Goal: Task Accomplishment & Management: Manage account settings

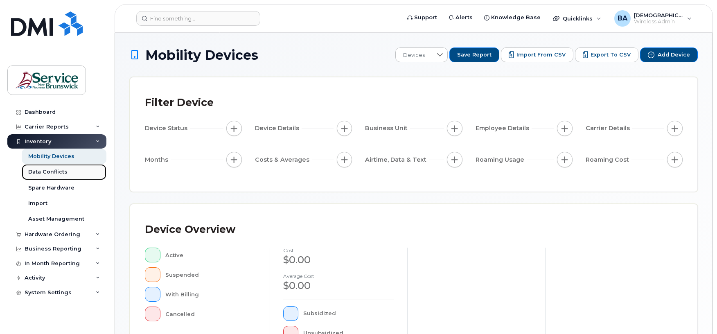
click at [53, 172] on div "Data Conflicts" at bounding box center [47, 171] width 39 height 7
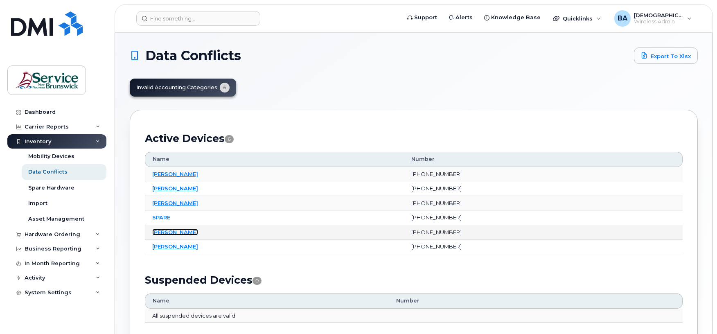
click at [181, 233] on link "Tanya Whitney" at bounding box center [175, 232] width 46 height 7
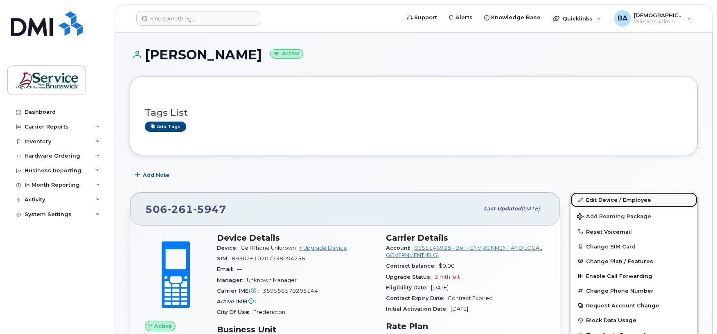
click at [595, 198] on link "Edit Device / Employee" at bounding box center [633, 199] width 127 height 15
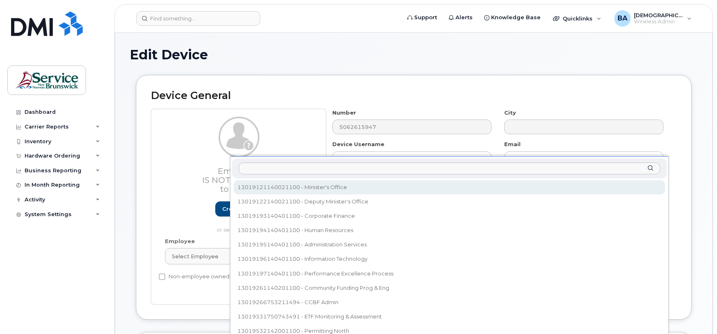
select select "35805344"
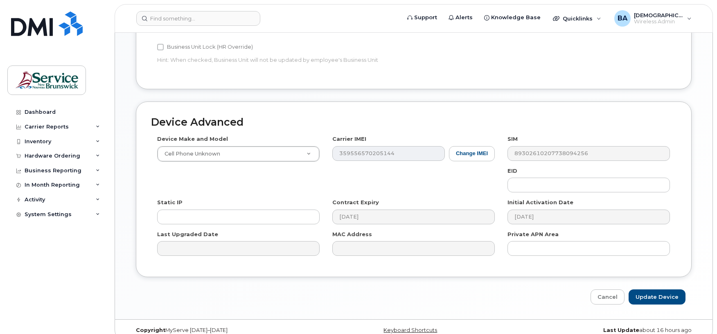
scroll to position [385, 0]
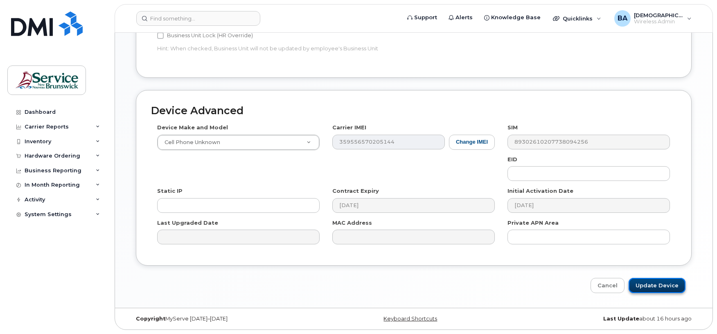
click at [657, 285] on input "Update Device" at bounding box center [656, 285] width 57 height 15
type input "Saving..."
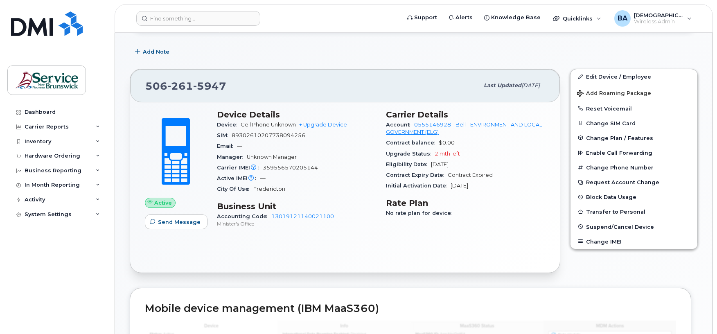
scroll to position [109, 0]
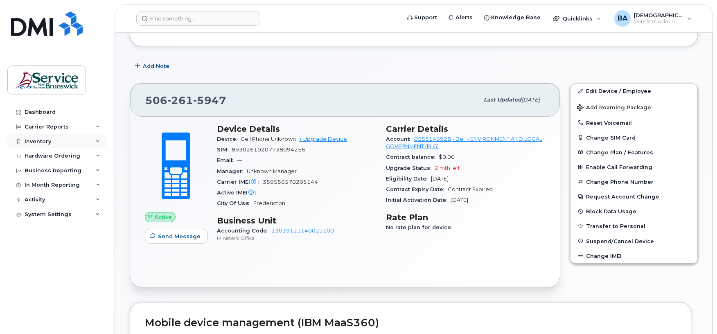
click at [41, 143] on div "Inventory" at bounding box center [38, 141] width 27 height 7
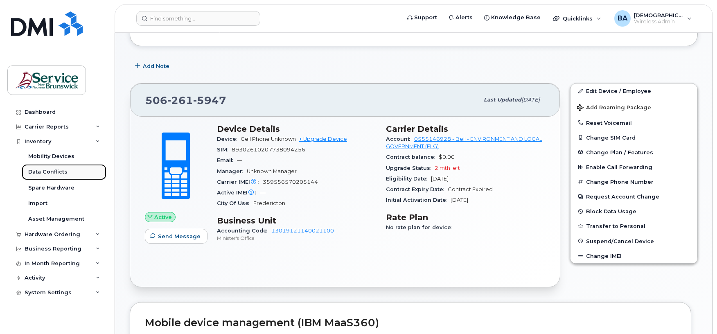
click at [43, 174] on div "Data Conflicts" at bounding box center [47, 171] width 39 height 7
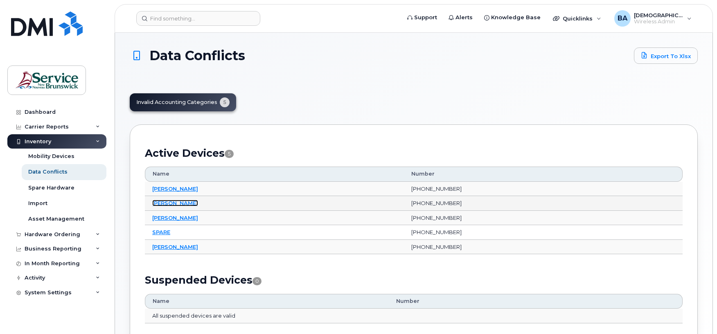
click at [162, 205] on link "Richard Breau" at bounding box center [175, 203] width 46 height 7
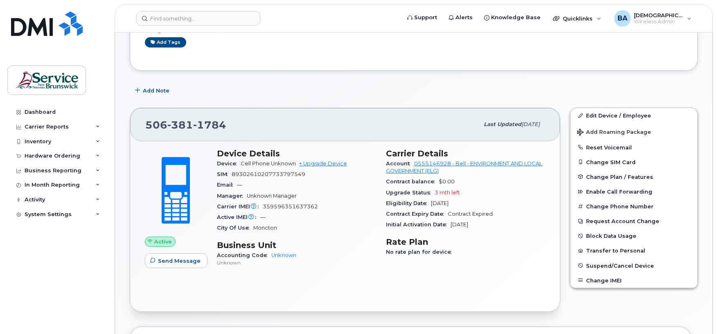
scroll to position [109, 0]
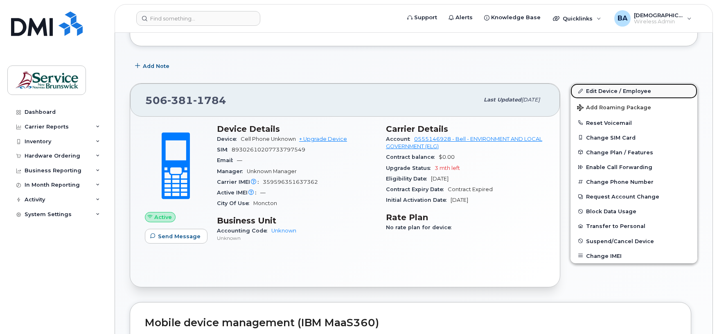
click at [628, 91] on link "Edit Device / Employee" at bounding box center [633, 90] width 127 height 15
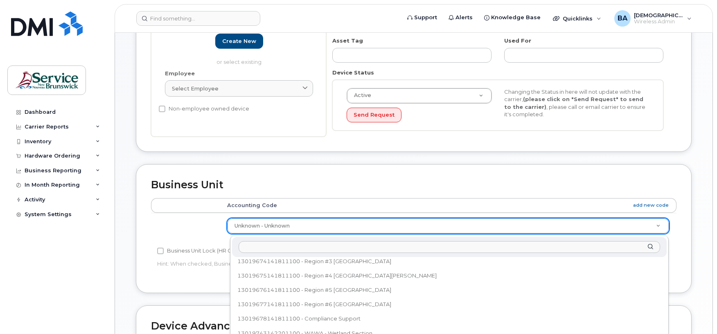
scroll to position [222, 0]
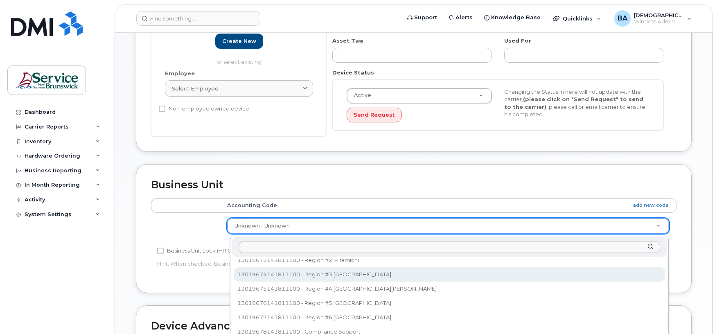
select select "35848230"
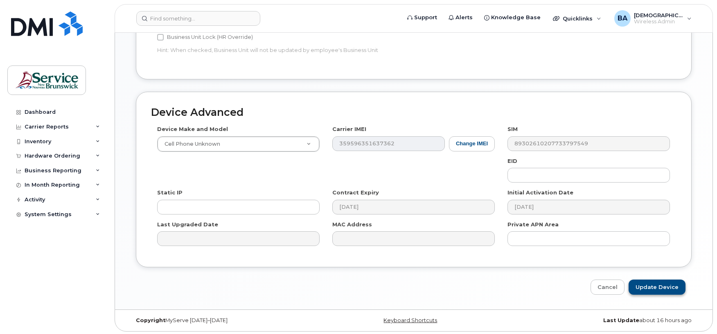
scroll to position [386, 0]
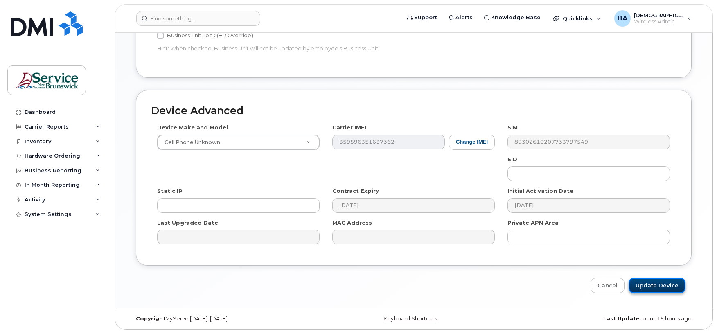
click at [644, 283] on input "Update Device" at bounding box center [656, 285] width 57 height 15
type input "Saving..."
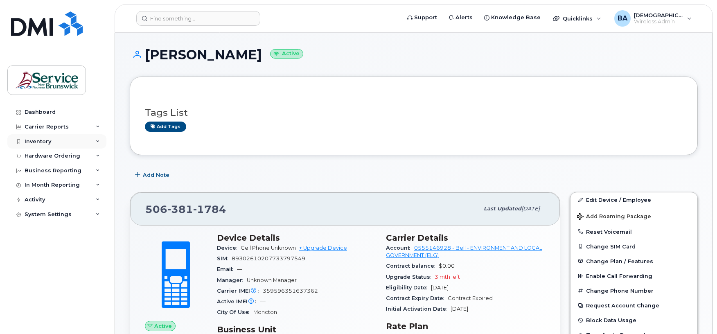
click at [32, 141] on div "Inventory" at bounding box center [38, 141] width 27 height 7
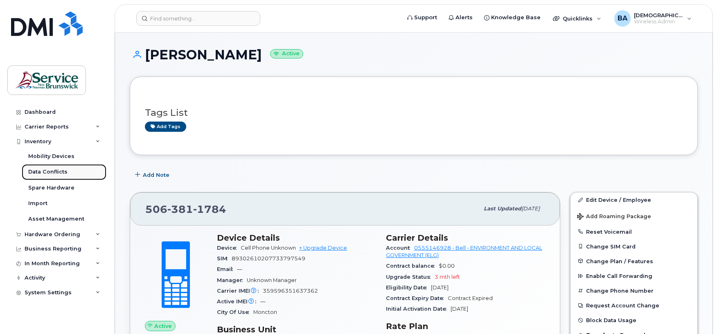
click at [32, 169] on div "Data Conflicts" at bounding box center [47, 171] width 39 height 7
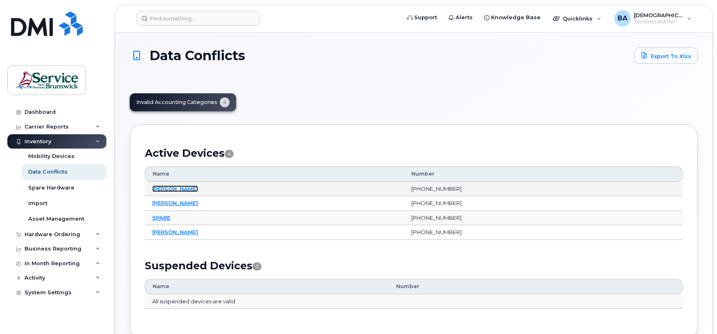
click at [165, 190] on link "[PERSON_NAME]" at bounding box center [175, 188] width 46 height 7
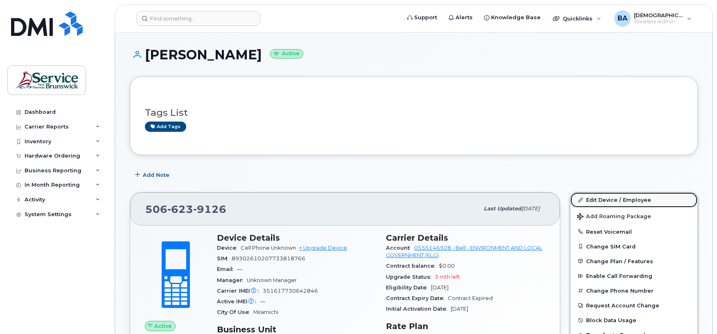
click at [596, 197] on link "Edit Device / Employee" at bounding box center [633, 199] width 127 height 15
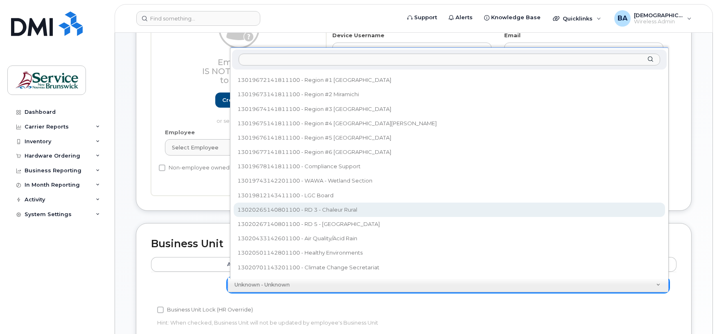
scroll to position [180, 0]
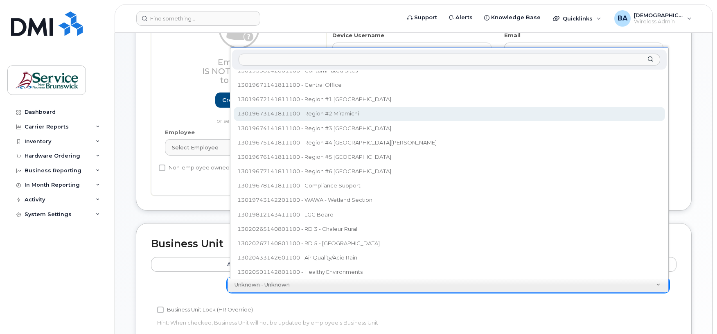
select select "35915912"
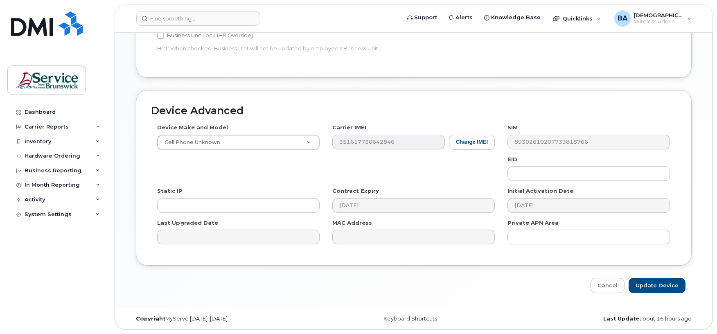
scroll to position [386, 0]
click at [658, 283] on input "Update Device" at bounding box center [656, 285] width 57 height 15
type input "Saving..."
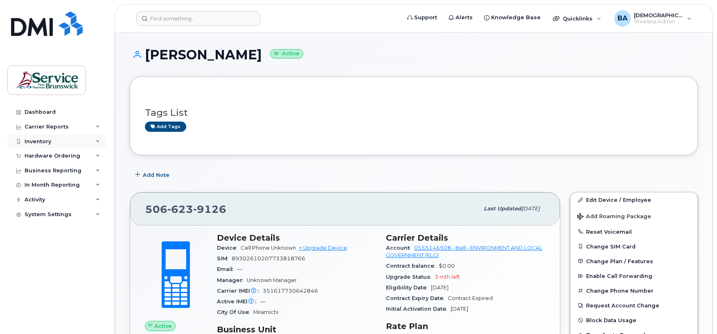
click at [31, 141] on div "Inventory" at bounding box center [38, 141] width 27 height 7
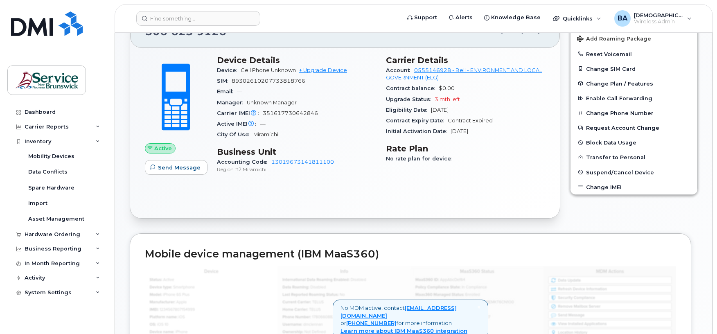
scroll to position [143, 0]
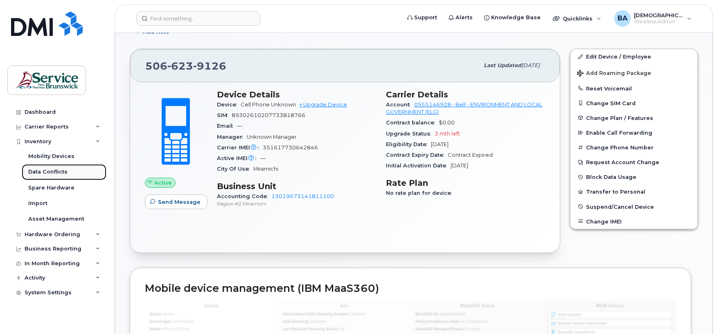
click at [45, 169] on div "Data Conflicts" at bounding box center [47, 171] width 39 height 7
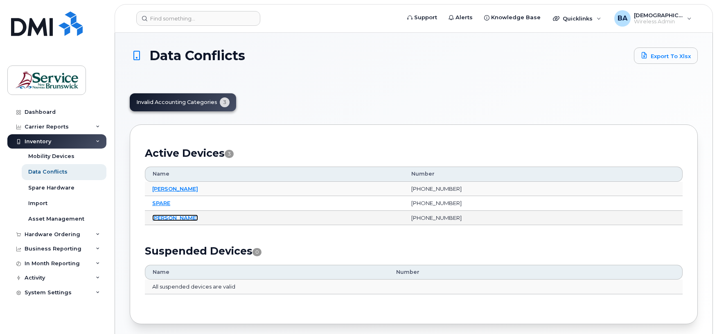
click at [162, 218] on link "[PERSON_NAME]" at bounding box center [175, 217] width 46 height 7
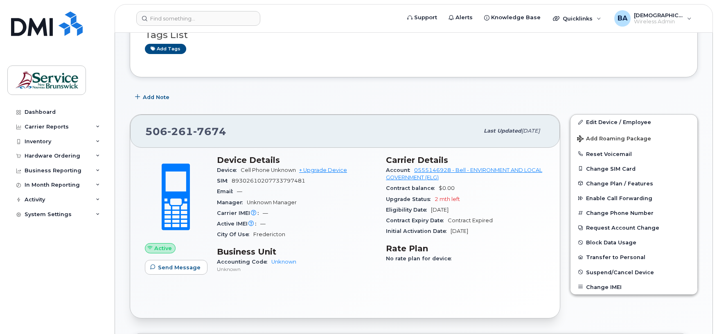
scroll to position [34, 0]
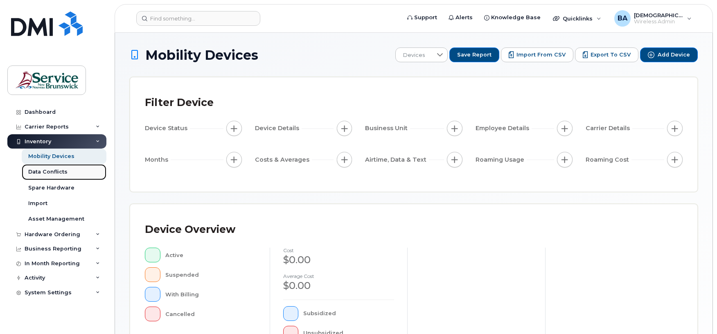
click at [45, 173] on div "Data Conflicts" at bounding box center [47, 171] width 39 height 7
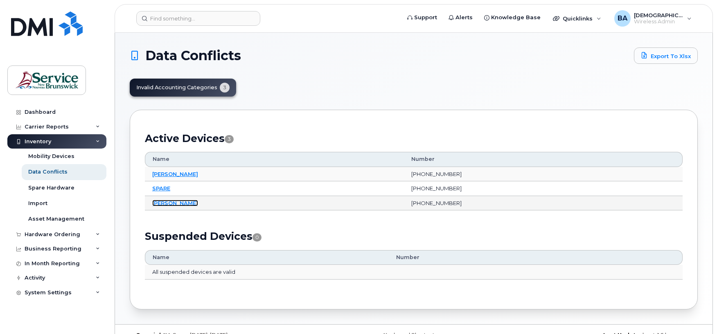
click at [159, 203] on link "[PERSON_NAME]" at bounding box center [175, 203] width 46 height 7
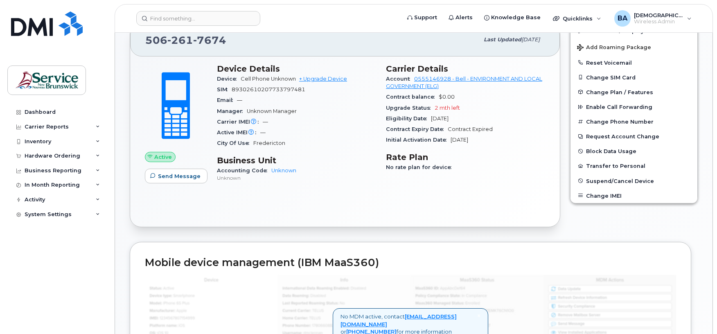
scroll to position [164, 0]
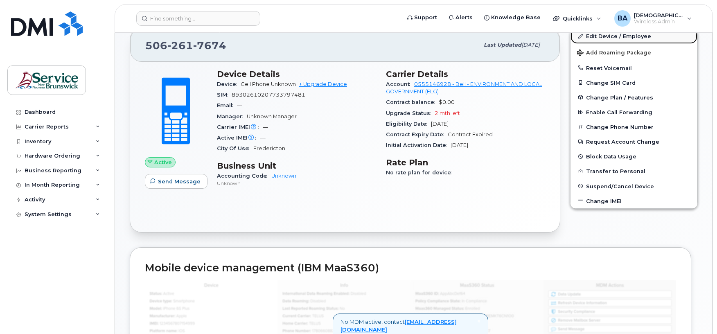
click at [598, 38] on link "Edit Device / Employee" at bounding box center [633, 36] width 127 height 15
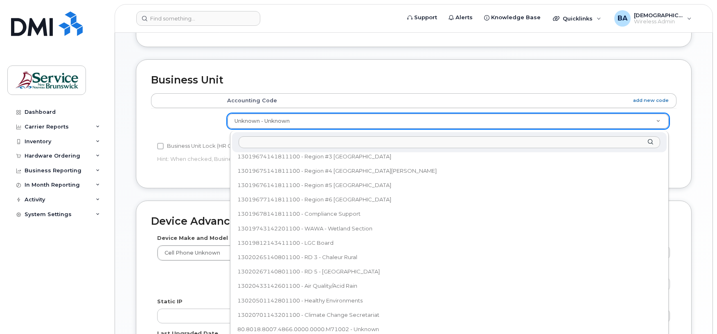
scroll to position [222, 0]
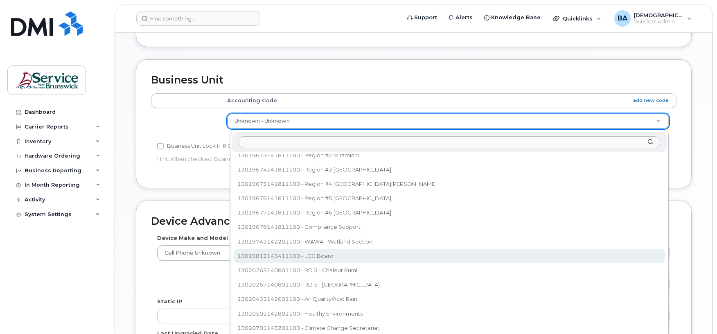
select select "35915919"
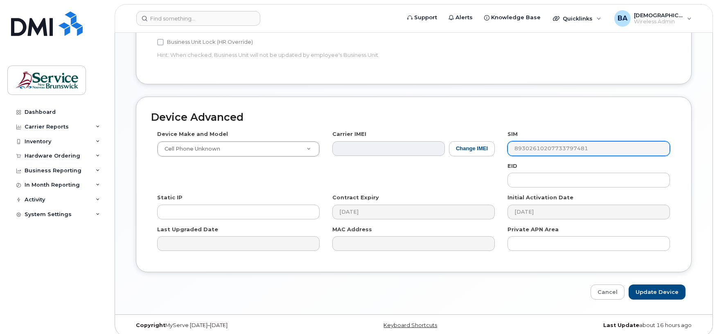
scroll to position [386, 0]
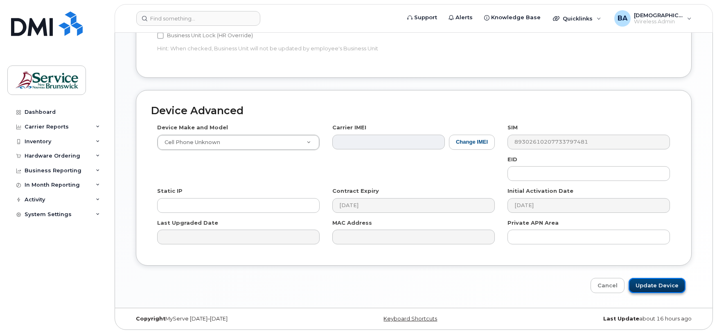
click at [648, 286] on input "Update Device" at bounding box center [656, 285] width 57 height 15
type input "Saving..."
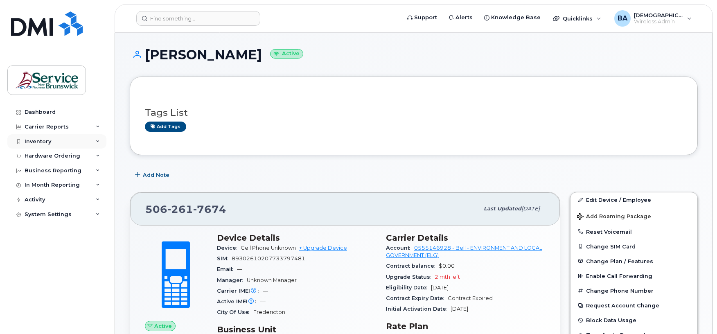
click at [35, 138] on div "Inventory" at bounding box center [38, 141] width 27 height 7
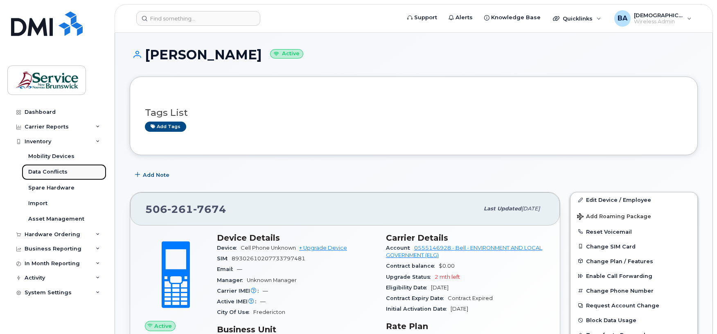
click at [35, 176] on link "Data Conflicts" at bounding box center [64, 172] width 85 height 16
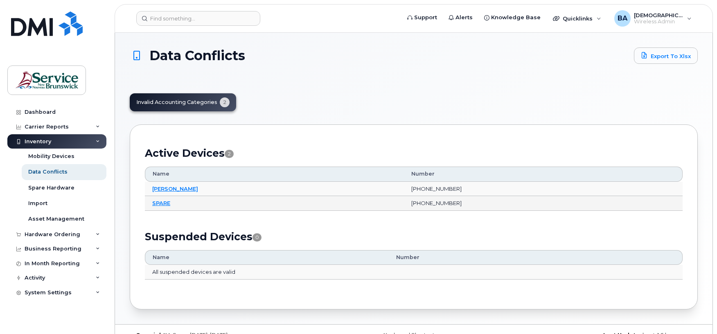
click at [156, 200] on td "SPARE" at bounding box center [274, 203] width 259 height 15
click at [161, 205] on link "SPARE" at bounding box center [161, 203] width 18 height 7
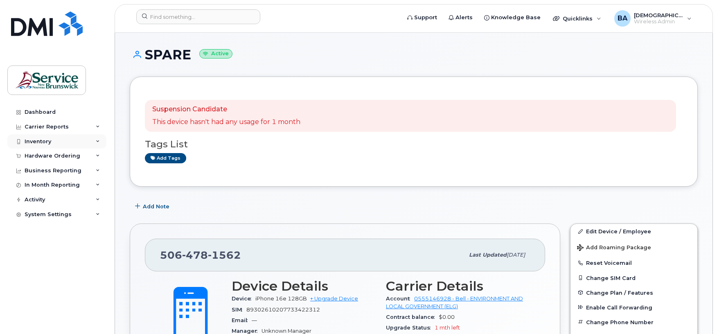
click at [35, 143] on div "Inventory" at bounding box center [38, 141] width 27 height 7
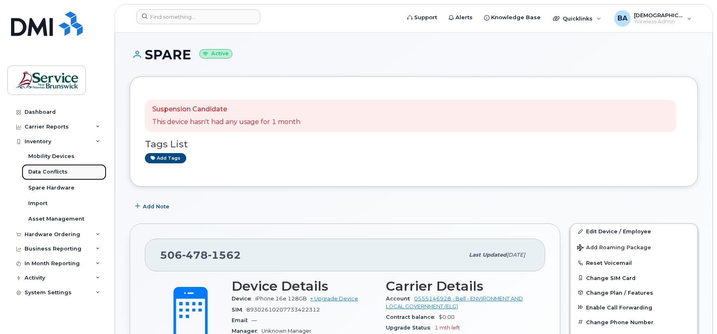
click at [34, 169] on div "Data Conflicts" at bounding box center [47, 171] width 39 height 7
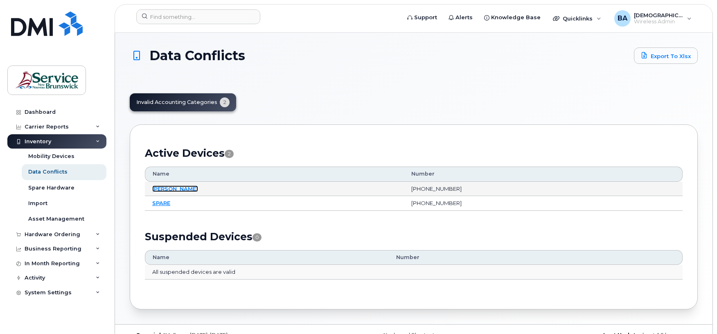
click at [167, 189] on link "[PERSON_NAME]" at bounding box center [175, 188] width 46 height 7
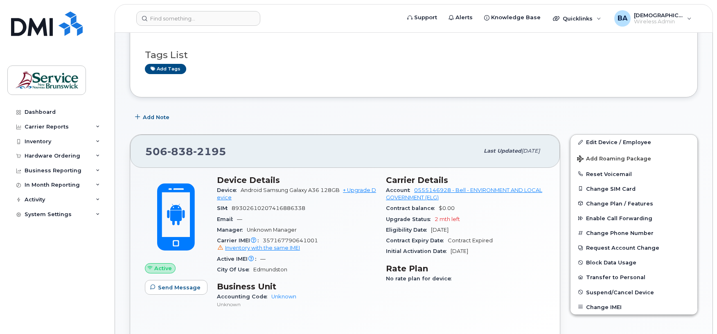
scroll to position [54, 0]
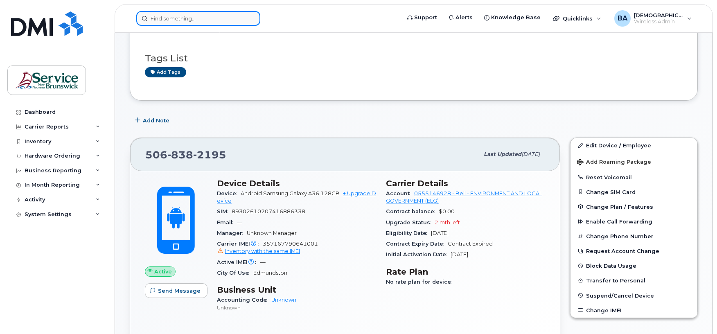
click at [243, 15] on input at bounding box center [198, 18] width 124 height 15
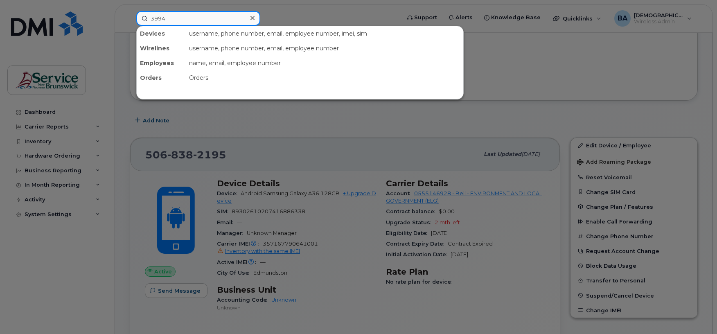
type input "3994"
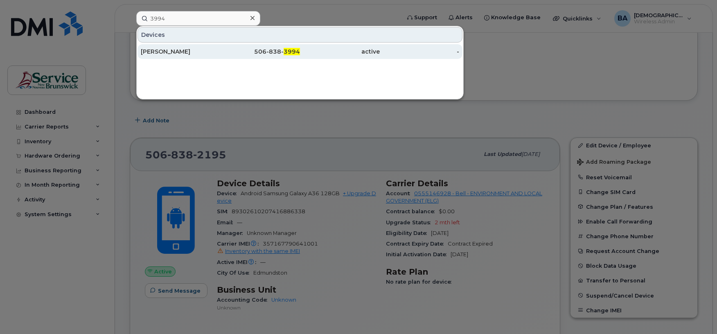
click at [167, 49] on div "[PERSON_NAME]" at bounding box center [181, 51] width 80 height 8
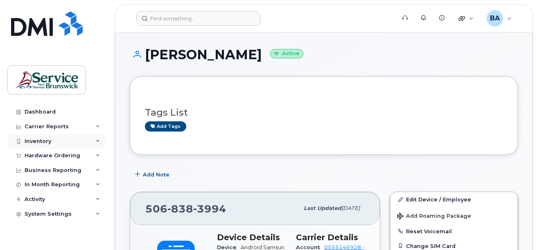
click at [41, 141] on div "Inventory" at bounding box center [38, 141] width 27 height 7
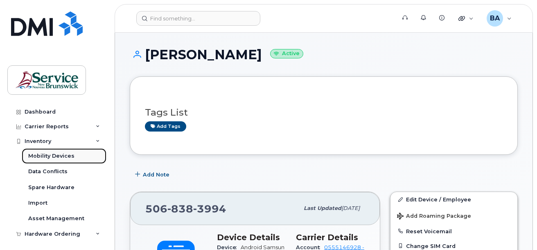
click at [47, 157] on div "Mobility Devices" at bounding box center [51, 156] width 46 height 7
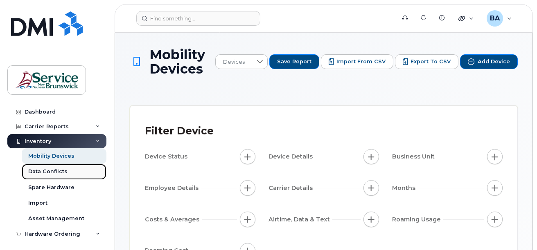
click at [43, 173] on div "Data Conflicts" at bounding box center [47, 171] width 39 height 7
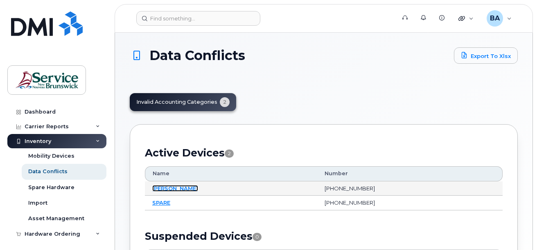
click at [167, 186] on link "[PERSON_NAME]" at bounding box center [175, 188] width 46 height 7
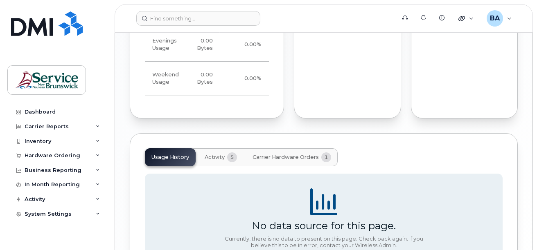
scroll to position [695, 0]
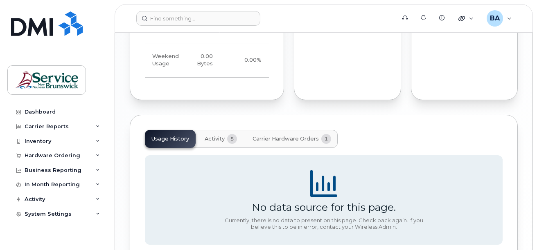
click at [286, 140] on span "Carrier Hardware Orders" at bounding box center [285, 139] width 66 height 7
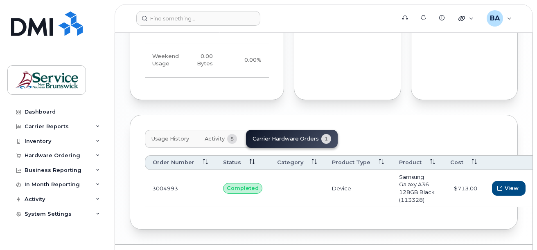
click at [213, 139] on span "Activity" at bounding box center [215, 139] width 20 height 7
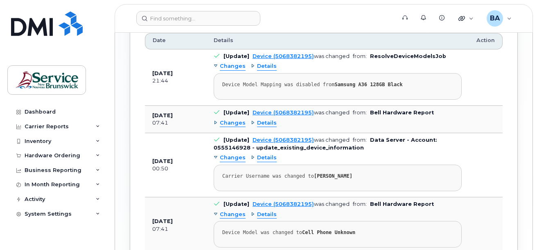
scroll to position [818, 0]
click at [259, 157] on span "Details" at bounding box center [267, 158] width 20 height 8
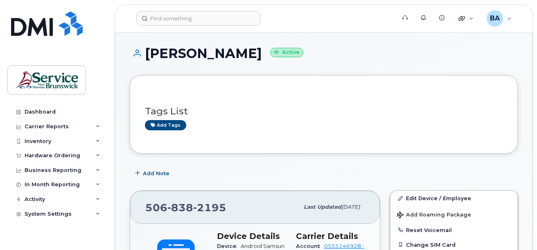
scroll to position [0, 0]
